Goal: Check status

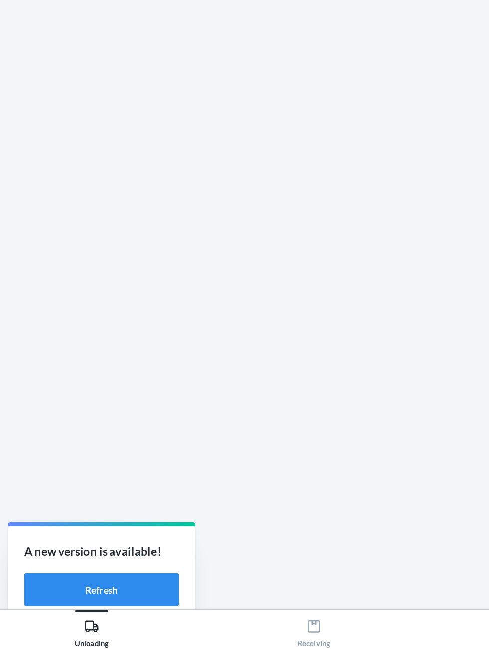
scroll to position [72, 0]
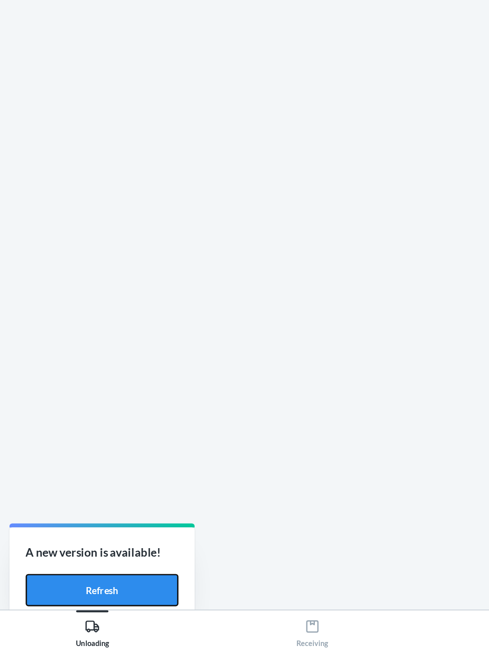
click at [65, 602] on button "Refresh" at bounding box center [88, 605] width 113 height 24
